Goal: Use online tool/utility: Utilize a website feature to perform a specific function

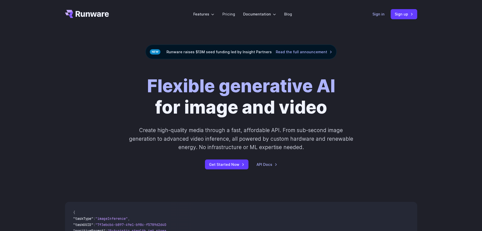
click at [382, 13] on link "Sign in" at bounding box center [379, 14] width 12 height 6
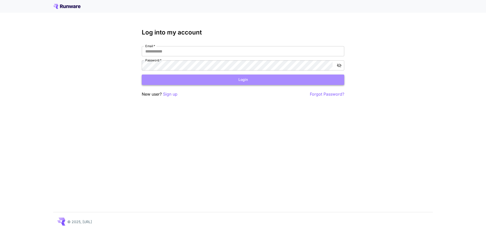
click at [262, 80] on button "Login" at bounding box center [243, 79] width 202 height 10
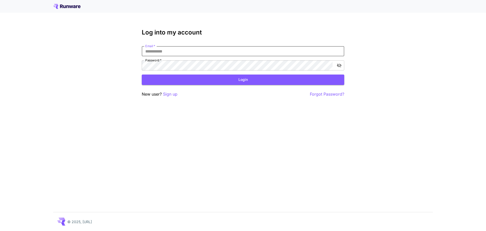
click at [183, 51] on input "Email   *" at bounding box center [243, 51] width 202 height 10
type input "**********"
click at [206, 78] on button "Login" at bounding box center [243, 79] width 202 height 10
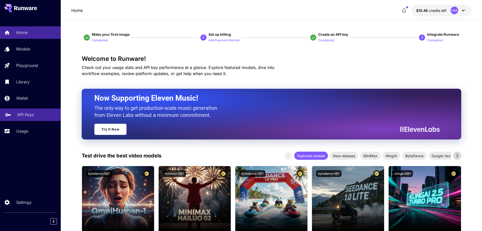
click at [30, 115] on p "API Keys" at bounding box center [25, 114] width 17 height 6
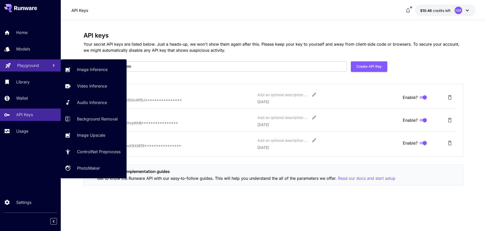
click at [26, 61] on link "Playground" at bounding box center [30, 65] width 61 height 12
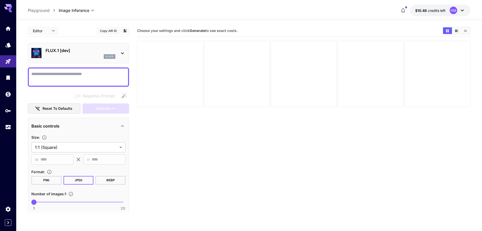
click at [182, 73] on div at bounding box center [170, 74] width 66 height 66
click at [60, 50] on p "FLUX.1 [dev]" at bounding box center [81, 50] width 70 height 6
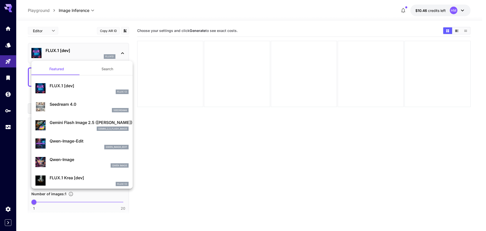
click at [75, 143] on p "Qwen-Image-Edit" at bounding box center [89, 141] width 79 height 6
type input "*"
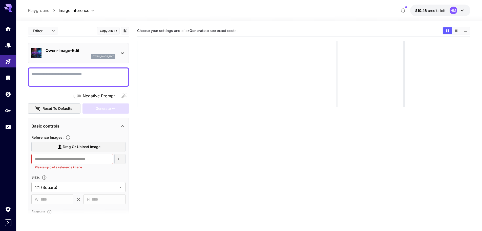
click at [65, 75] on textarea "Negative Prompt" at bounding box center [78, 77] width 94 height 12
paste textarea "**********"
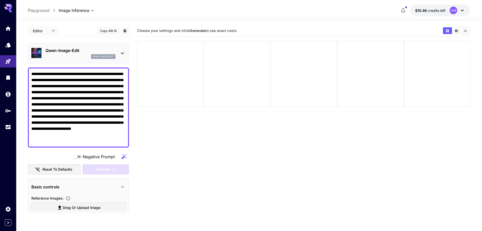
type textarea "**********"
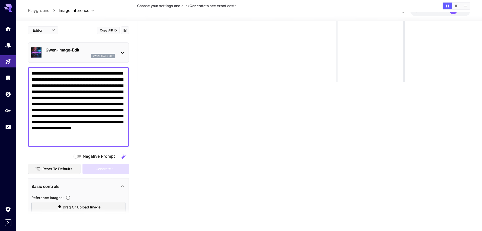
drag, startPoint x: 162, startPoint y: 169, endPoint x: 156, endPoint y: 194, distance: 25.7
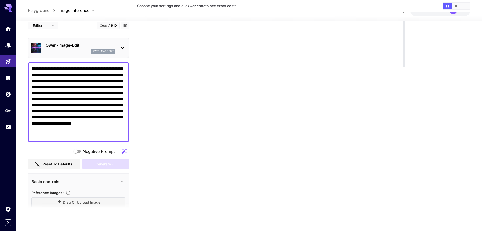
type input "**********"
drag, startPoint x: 45, startPoint y: 146, endPoint x: 62, endPoint y: 205, distance: 61.7
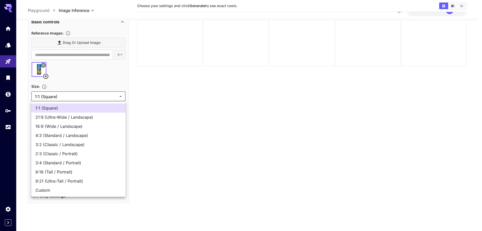
click at [57, 94] on body "**********" at bounding box center [241, 95] width 482 height 271
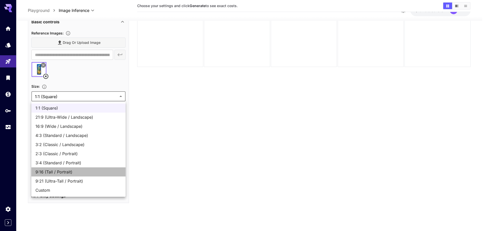
click at [49, 172] on span "9:16 (Tall / Portrait)" at bounding box center [78, 172] width 86 height 6
type input "**********"
type input "***"
type input "****"
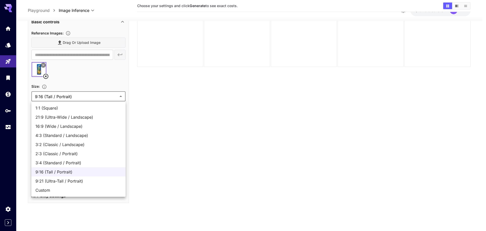
click at [71, 171] on span "9:16 (Tall / Portrait)" at bounding box center [78, 172] width 86 height 6
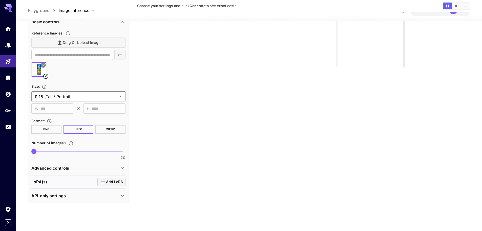
click at [80, 166] on div "Advanced controls" at bounding box center [75, 168] width 88 height 6
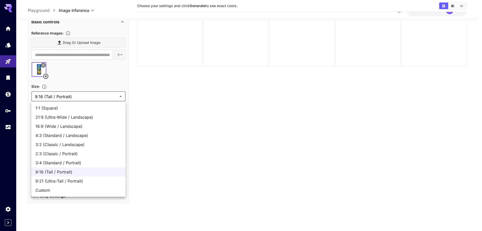
click at [67, 95] on body "**********" at bounding box center [241, 95] width 482 height 271
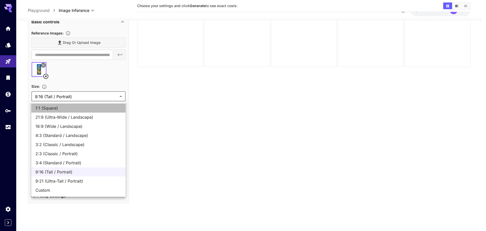
click at [47, 106] on span "1:1 (Square)" at bounding box center [78, 108] width 86 height 6
type input "**********"
type input "****"
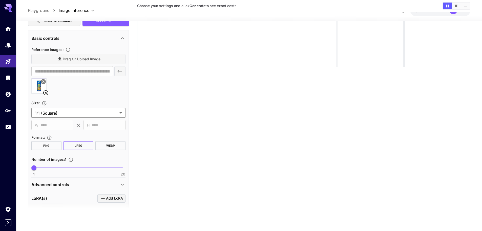
scroll to position [134, 0]
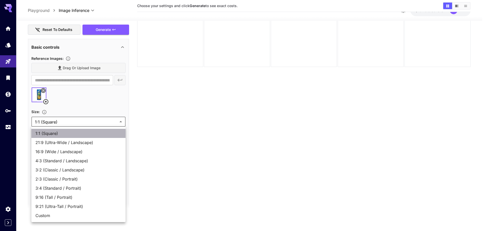
click at [87, 131] on span "1:1 (Square)" at bounding box center [78, 133] width 86 height 6
click at [103, 101] on div at bounding box center [243, 115] width 486 height 231
click at [107, 104] on div at bounding box center [243, 115] width 486 height 231
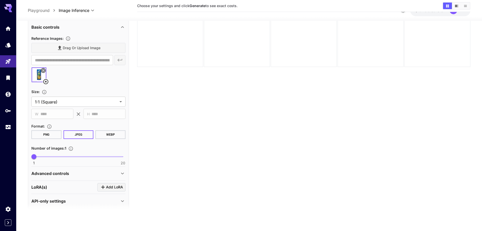
scroll to position [159, 0]
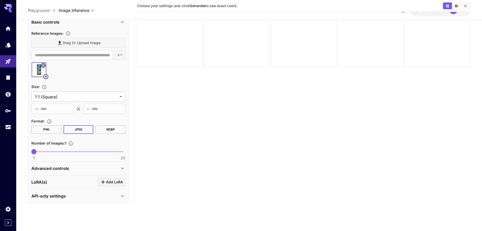
drag, startPoint x: 98, startPoint y: 168, endPoint x: 90, endPoint y: 203, distance: 36.5
click at [52, 173] on div "Advanced controls" at bounding box center [78, 168] width 94 height 12
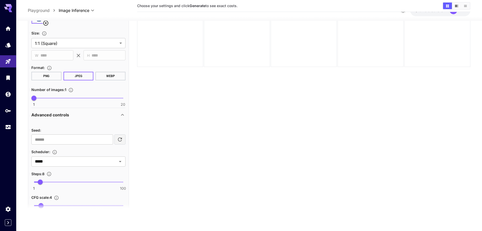
scroll to position [256, 0]
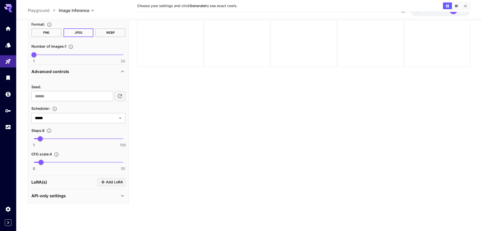
drag, startPoint x: 65, startPoint y: 175, endPoint x: 67, endPoint y: 203, distance: 27.6
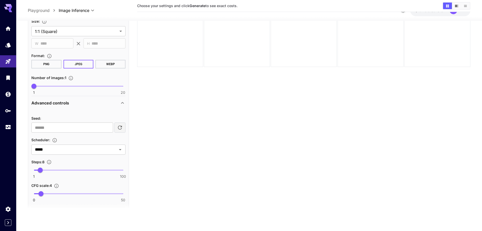
scroll to position [0, 0]
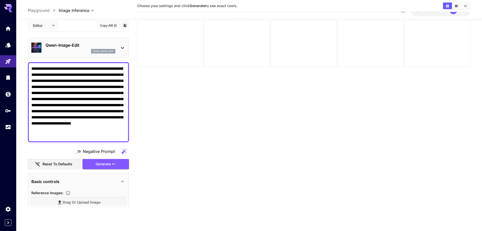
drag, startPoint x: 82, startPoint y: 184, endPoint x: 79, endPoint y: 86, distance: 98.0
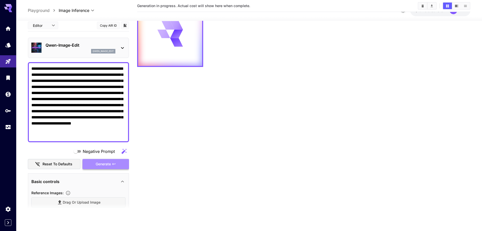
click at [102, 160] on button "Generate" at bounding box center [106, 163] width 47 height 10
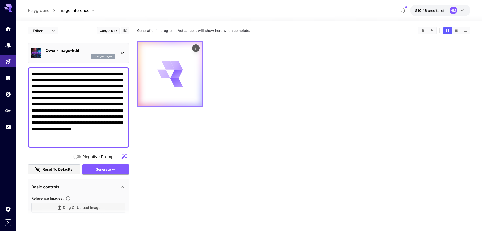
drag, startPoint x: 168, startPoint y: 130, endPoint x: 169, endPoint y: 95, distance: 34.4
drag, startPoint x: 87, startPoint y: 86, endPoint x: 87, endPoint y: 72, distance: 13.4
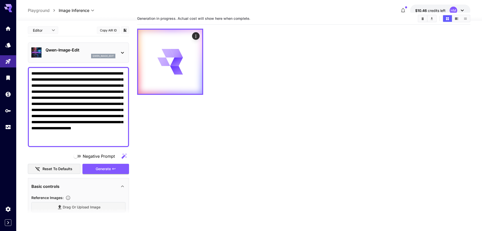
scroll to position [40, 0]
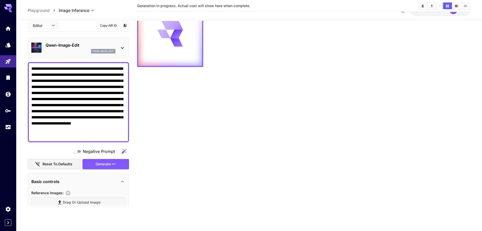
drag, startPoint x: 201, startPoint y: 134, endPoint x: 193, endPoint y: 177, distance: 43.5
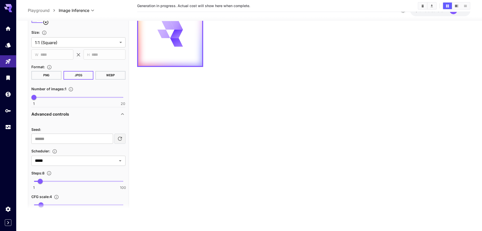
scroll to position [256, 0]
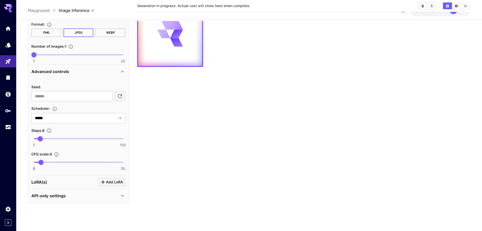
drag, startPoint x: 29, startPoint y: 145, endPoint x: 24, endPoint y: 192, distance: 47.9
click at [47, 117] on input "*****" at bounding box center [71, 117] width 76 height 7
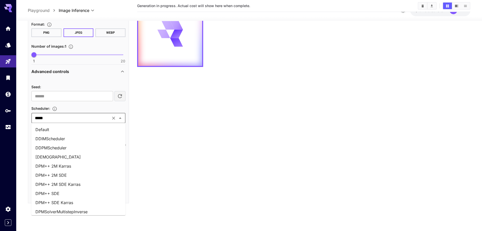
scroll to position [174, 0]
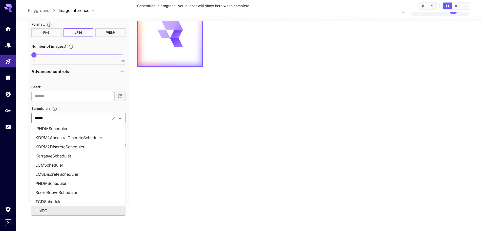
click at [23, 130] on section "**********" at bounding box center [249, 106] width 466 height 250
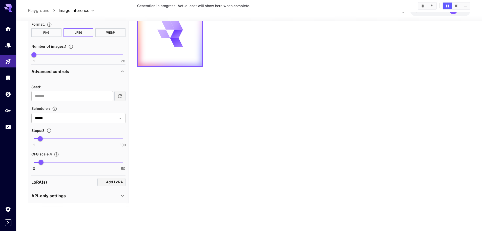
drag, startPoint x: 22, startPoint y: 149, endPoint x: 20, endPoint y: 163, distance: 14.1
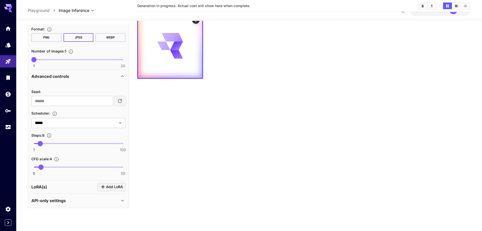
scroll to position [0, 0]
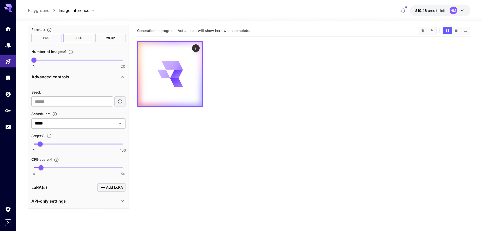
drag, startPoint x: 20, startPoint y: 138, endPoint x: 12, endPoint y: 88, distance: 50.9
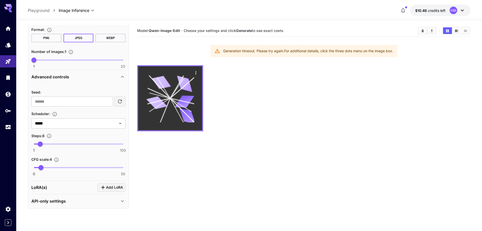
click at [179, 93] on icon at bounding box center [170, 98] width 48 height 48
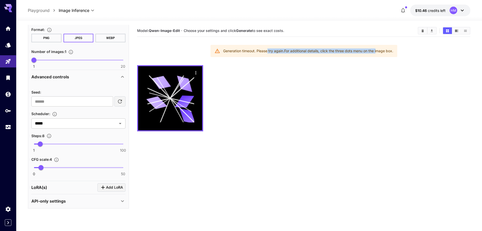
drag, startPoint x: 267, startPoint y: 51, endPoint x: 380, endPoint y: 53, distance: 112.6
click at [380, 53] on div "Generation timeout. Please try again. For additional details, click the three d…" at bounding box center [308, 50] width 170 height 9
drag, startPoint x: 228, startPoint y: 49, endPoint x: 300, endPoint y: 47, distance: 72.2
click at [299, 47] on div "Generation timeout. Please try again. For additional details, click the three d…" at bounding box center [304, 51] width 187 height 12
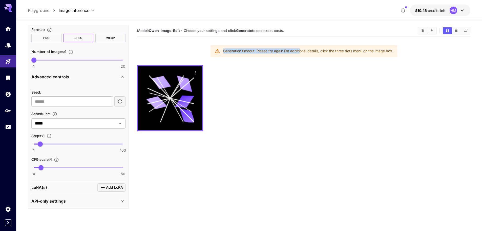
click at [300, 47] on div "Generation timeout. Please try again. For additional details, click the three d…" at bounding box center [308, 50] width 170 height 9
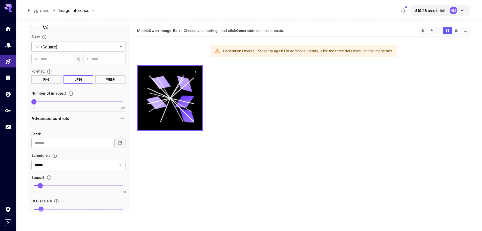
scroll to position [205, 0]
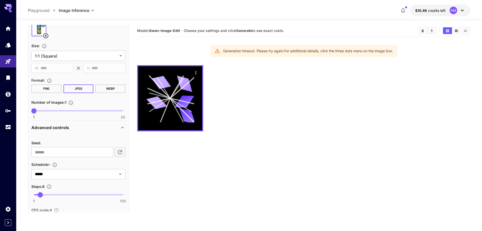
click at [53, 89] on button "PNG" at bounding box center [46, 88] width 30 height 9
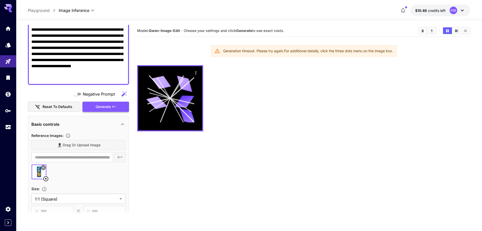
scroll to position [28, 0]
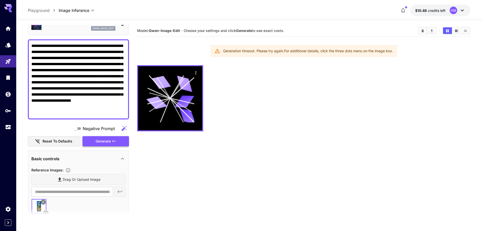
click at [102, 142] on span "Generate" at bounding box center [103, 141] width 15 height 6
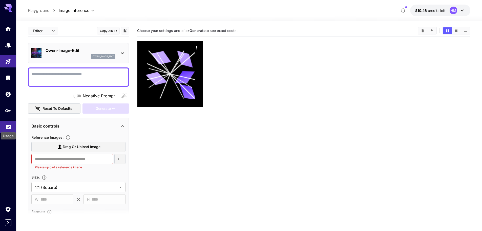
click at [8, 123] on icon "Usage" at bounding box center [9, 125] width 6 height 6
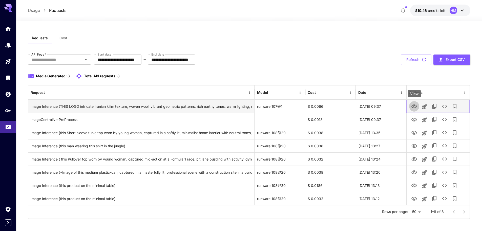
click at [415, 108] on icon "View" at bounding box center [415, 106] width 6 height 4
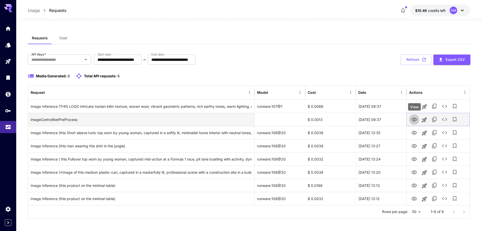
click at [413, 117] on icon "View" at bounding box center [414, 119] width 6 height 6
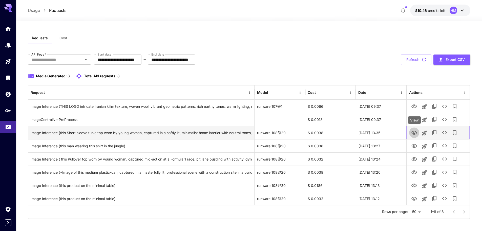
click at [414, 133] on icon "View" at bounding box center [415, 133] width 6 height 4
click at [422, 132] on icon "Launch in playground" at bounding box center [424, 133] width 6 height 6
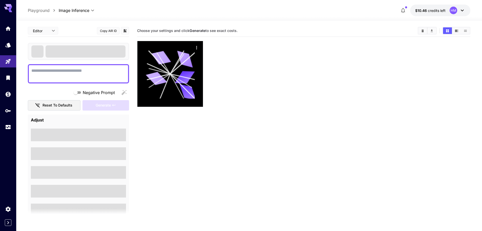
type textarea "**********"
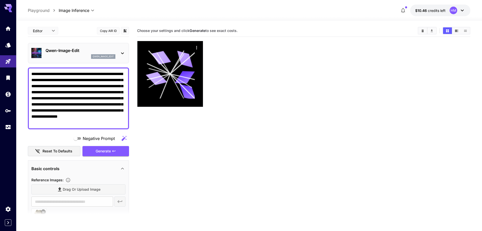
scroll to position [14, 0]
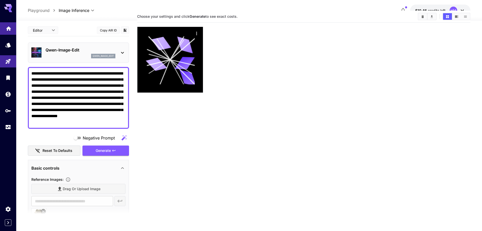
click at [6, 26] on icon "Home" at bounding box center [9, 27] width 6 height 6
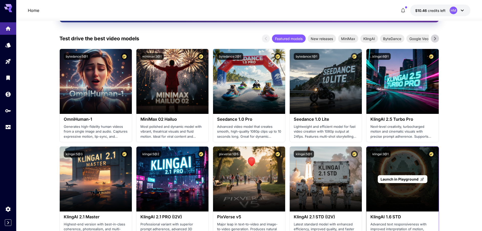
drag, startPoint x: 440, startPoint y: 124, endPoint x: 437, endPoint y: 140, distance: 16.5
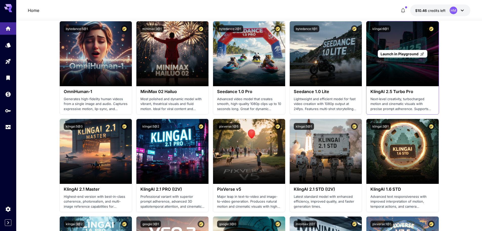
scroll to position [110, 0]
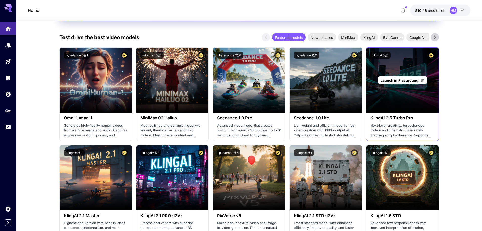
drag, startPoint x: 411, startPoint y: 128, endPoint x: 402, endPoint y: 94, distance: 35.5
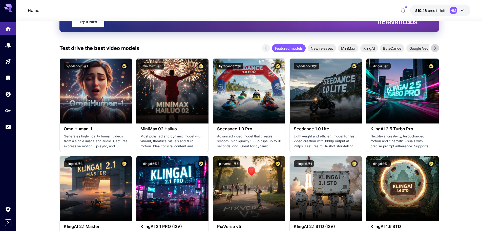
drag, startPoint x: 467, startPoint y: 105, endPoint x: 463, endPoint y: 93, distance: 12.6
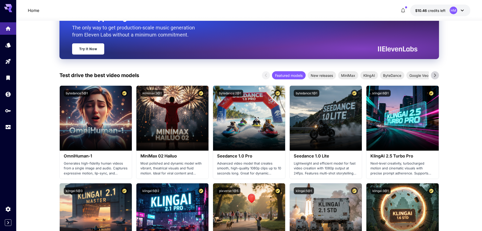
scroll to position [0, 0]
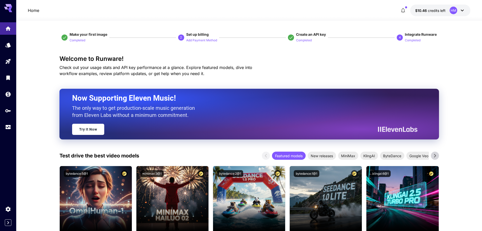
drag, startPoint x: 473, startPoint y: 119, endPoint x: 476, endPoint y: 65, distance: 54.0
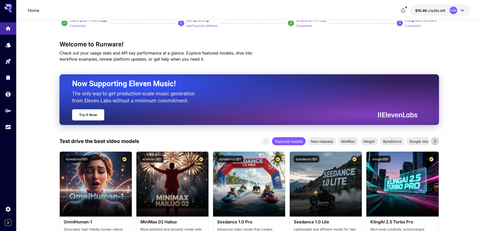
drag, startPoint x: 464, startPoint y: 139, endPoint x: 459, endPoint y: 169, distance: 30.2
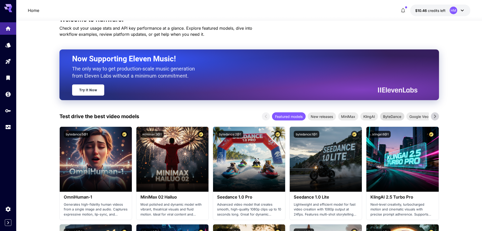
click at [391, 118] on span "ByteDance" at bounding box center [392, 116] width 24 height 5
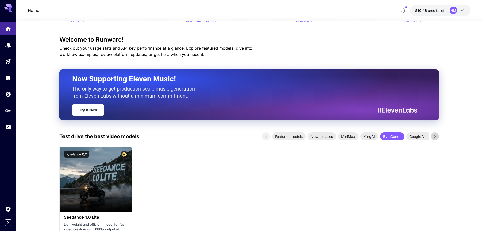
scroll to position [0, 0]
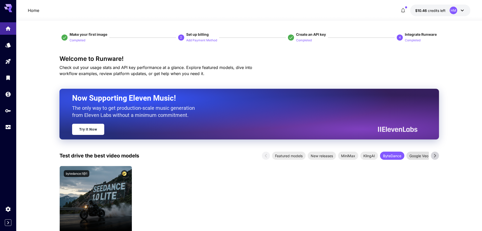
click at [413, 153] on span "Google Veo" at bounding box center [419, 155] width 25 height 5
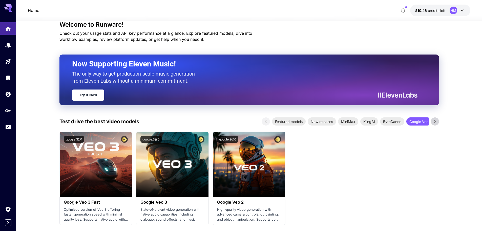
drag, startPoint x: 464, startPoint y: 157, endPoint x: 461, endPoint y: 169, distance: 11.8
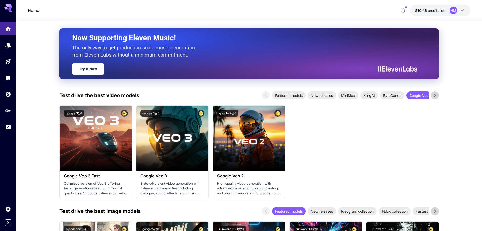
drag, startPoint x: 444, startPoint y: 156, endPoint x: 440, endPoint y: 177, distance: 21.9
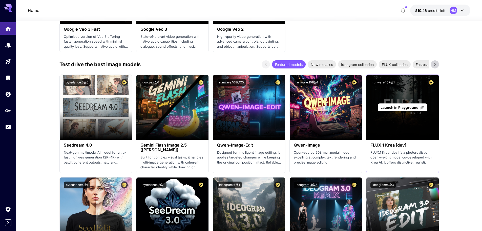
drag, startPoint x: 394, startPoint y: 125, endPoint x: 371, endPoint y: 175, distance: 54.7
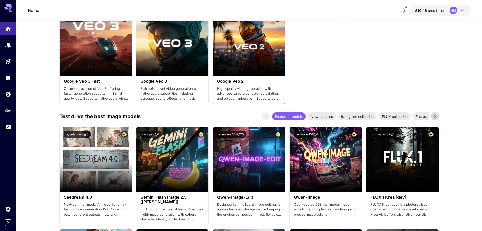
drag, startPoint x: 237, startPoint y: 142, endPoint x: 234, endPoint y: 114, distance: 28.0
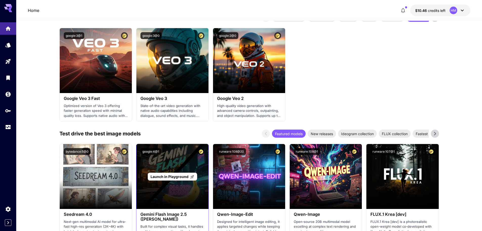
drag, startPoint x: 205, startPoint y: 154, endPoint x: 196, endPoint y: 172, distance: 20.1
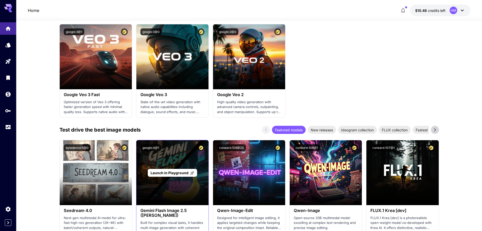
click at [161, 187] on div "Launch in Playground" at bounding box center [172, 172] width 72 height 65
click at [160, 168] on div "Launch in Playground" at bounding box center [172, 172] width 72 height 65
click at [160, 172] on span "Launch in Playground" at bounding box center [170, 172] width 38 height 4
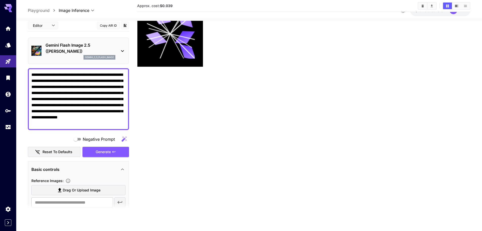
click at [88, 42] on p "Gemini Flash Image 2.5 ([PERSON_NAME])" at bounding box center [81, 48] width 70 height 12
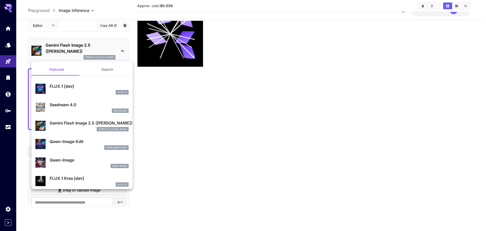
click at [88, 42] on div at bounding box center [243, 115] width 486 height 231
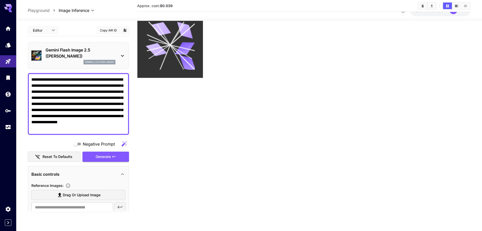
scroll to position [0, 0]
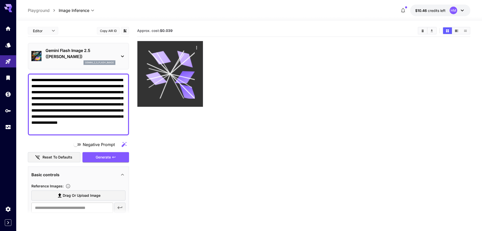
drag, startPoint x: 197, startPoint y: 97, endPoint x: 196, endPoint y: 48, distance: 48.6
